Goal: Information Seeking & Learning: Learn about a topic

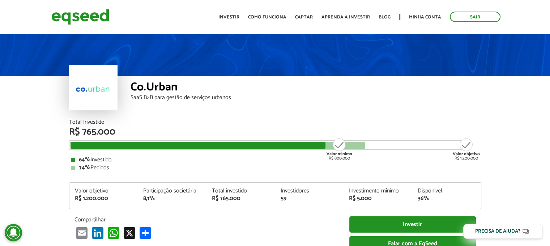
drag, startPoint x: 483, startPoint y: 132, endPoint x: 433, endPoint y: 239, distance: 118.4
click at [483, 132] on div "Total Investido R$ 765.000 Valor mínimo R$ 800.000 Valor objetivo R$ 1.200.000 …" at bounding box center [275, 190] width 423 height 142
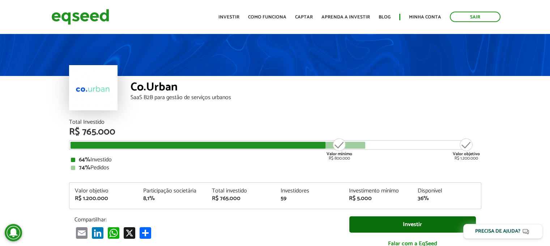
drag, startPoint x: 374, startPoint y: 88, endPoint x: 434, endPoint y: 225, distance: 149.4
click at [374, 88] on div "Co.Urban" at bounding box center [306, 87] width 351 height 13
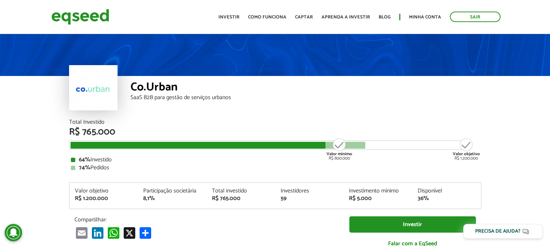
drag, startPoint x: 338, startPoint y: 152, endPoint x: 322, endPoint y: 152, distance: 15.9
click at [338, 152] on strong "Valor mínimo" at bounding box center [339, 153] width 26 height 7
drag, startPoint x: 322, startPoint y: 152, endPoint x: 439, endPoint y: 167, distance: 118.0
click at [439, 167] on div "Total Investido R$ 765.000 Valor mínimo R$ 800.000 Valor objetivo R$ 1.200.000 …" at bounding box center [275, 144] width 412 height 51
click at [380, 114] on div "Co.Urban SaaS B2B para gestão de serviços urbanos" at bounding box center [306, 97] width 351 height 43
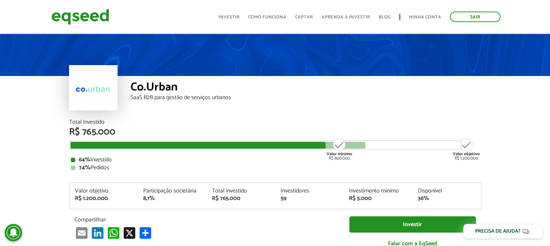
scroll to position [36, 0]
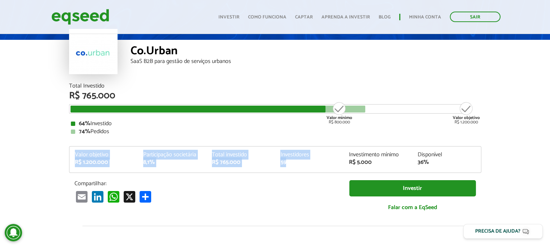
drag, startPoint x: 69, startPoint y: 153, endPoint x: 338, endPoint y: 169, distance: 269.4
click at [338, 169] on div "Valor objetivo R$ 1.200.000 Participação societária 8,1% Total investido R$ 765…" at bounding box center [274, 162] width 411 height 21
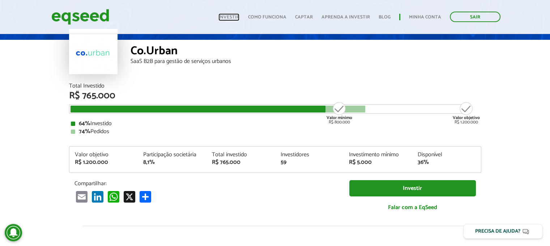
click at [225, 15] on link "Investir" at bounding box center [228, 17] width 21 height 5
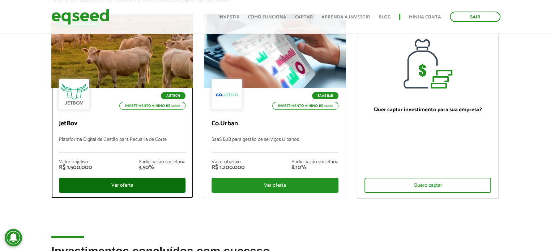
click at [125, 184] on div "Ver oferta" at bounding box center [122, 185] width 127 height 15
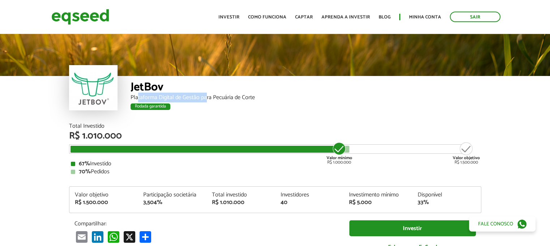
click at [204, 101] on div "Plataforma Digital de Gestão para Pecuária de Corte" at bounding box center [306, 98] width 351 height 6
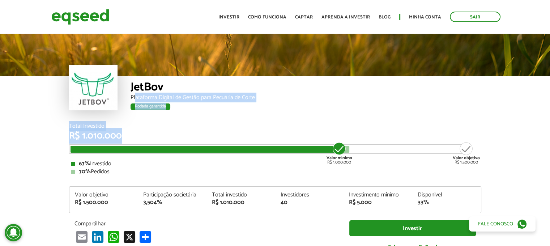
drag, startPoint x: 134, startPoint y: 95, endPoint x: 202, endPoint y: 134, distance: 78.1
click at [202, 134] on div "R$ 1.010.000" at bounding box center [275, 135] width 412 height 9
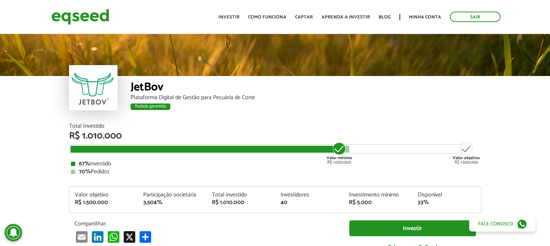
click at [388, 114] on div "JetBov Plataforma Digital de Gestão para Pecuária de Corte Rodada garantida" at bounding box center [306, 99] width 351 height 47
click at [70, 199] on div "Valor objetivo R$ 1.500.000" at bounding box center [103, 198] width 69 height 13
click at [91, 188] on div "Valor objetivo R$ 1.500.000 Participação societária 3,504% Total investido R$ 1…" at bounding box center [275, 199] width 412 height 27
click at [221, 16] on ul "Início Investir Como funciona Captar Aprenda a investir Blog Minha conta Sair" at bounding box center [359, 17] width 289 height 10
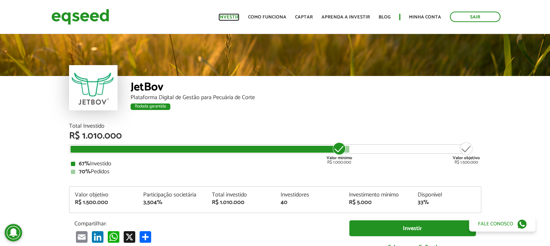
click at [228, 15] on link "Investir" at bounding box center [228, 17] width 21 height 5
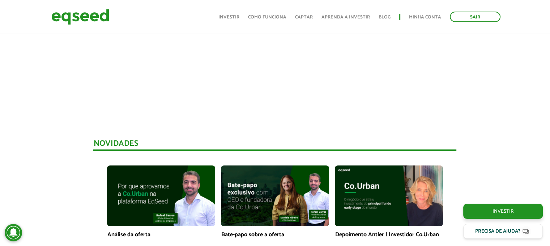
scroll to position [506, 0]
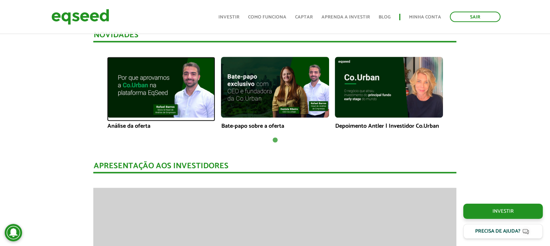
click at [187, 94] on img at bounding box center [161, 87] width 108 height 61
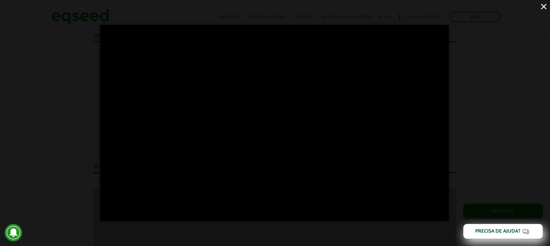
click at [63, 170] on div "×" at bounding box center [275, 123] width 550 height 246
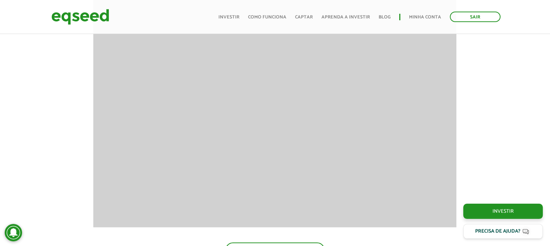
scroll to position [723, 0]
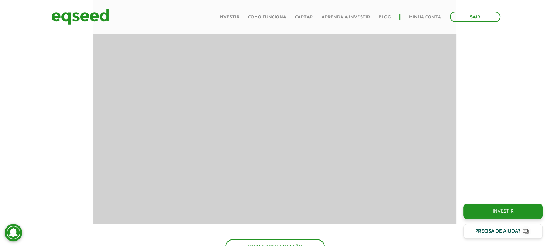
click at [235, 9] on div "Toggle navigation Início Investir Como funciona Captar Aprenda a investir Blog …" at bounding box center [359, 16] width 289 height 19
click at [236, 17] on link "Investir" at bounding box center [228, 17] width 21 height 5
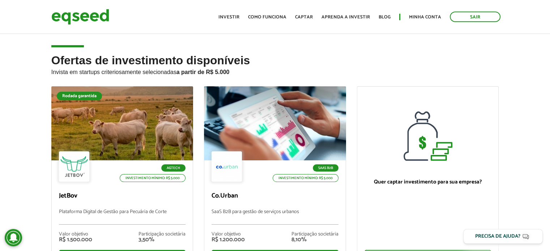
click at [421, 79] on h2 "Ofertas de investimento disponíveis Invista em startups criteriosamente selecio…" at bounding box center [275, 70] width 448 height 32
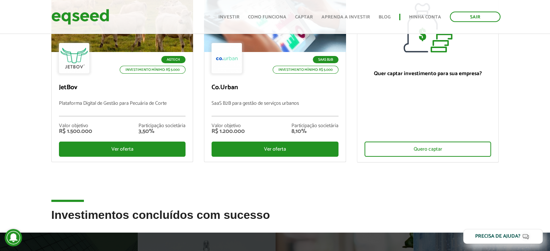
click at [424, 202] on div "Rodada garantida Agtech Investimento mínimo: R$ 5.000 JetBov Plataforma Digital…" at bounding box center [275, 93] width 458 height 231
click at [382, 201] on div "Rodada garantida Agtech Investimento mínimo: R$ 5.000 JetBov Plataforma Digital…" at bounding box center [275, 93] width 458 height 231
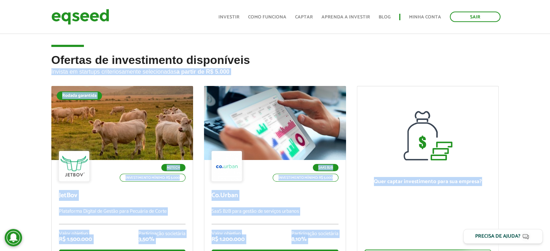
scroll to position [0, 0]
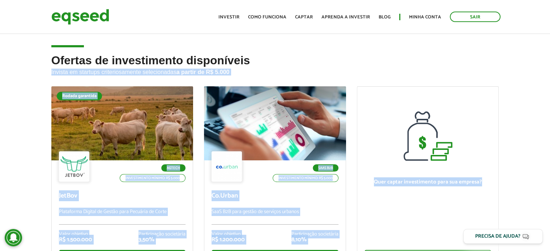
drag, startPoint x: 433, startPoint y: 196, endPoint x: 22, endPoint y: 73, distance: 428.9
click at [22, 73] on div "Ofertas de investimento disponíveis Invista em startups criteriosamente selecio…" at bounding box center [275, 185] width 550 height 263
click at [27, 61] on div "Ofertas de investimento disponíveis Invista em startups criteriosamente selecio…" at bounding box center [275, 185] width 550 height 263
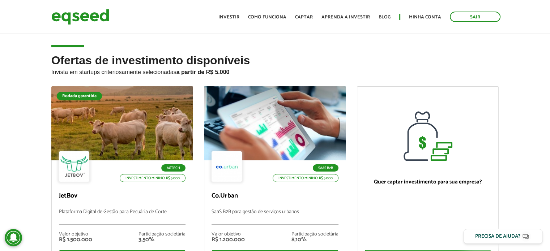
click at [428, 67] on p "Invista em startups criteriosamente selecionadas a partir de R$ 5.000" at bounding box center [275, 71] width 448 height 9
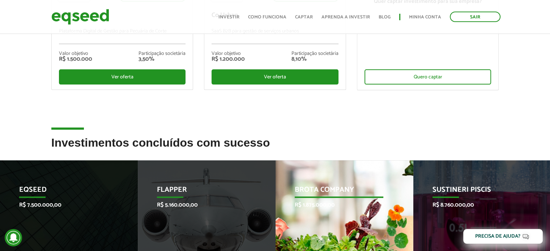
scroll to position [289, 0]
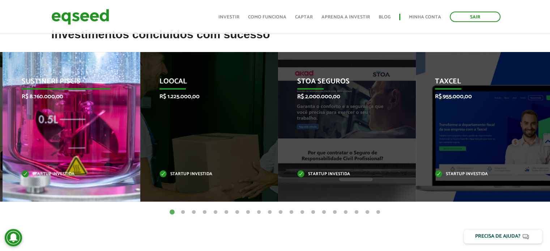
drag, startPoint x: 482, startPoint y: 144, endPoint x: 71, endPoint y: 151, distance: 410.7
click at [71, 151] on div "Sustineri Piscis R$ 8.760.000,00 Startup investida" at bounding box center [66, 127] width 127 height 150
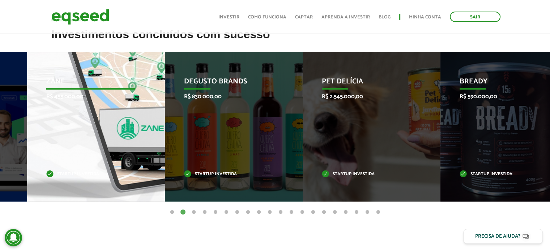
drag, startPoint x: 525, startPoint y: 132, endPoint x: 0, endPoint y: 131, distance: 524.6
click at [27, 133] on div "Zane R$ 455.000,00 Startup investida" at bounding box center [90, 127] width 127 height 150
